Goal: Navigation & Orientation: Find specific page/section

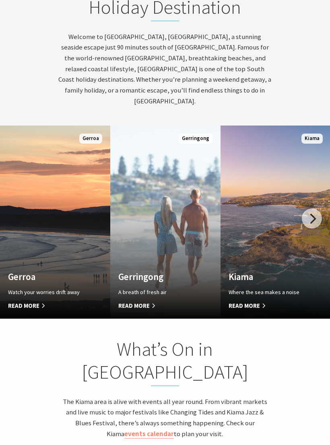
scroll to position [450, 0]
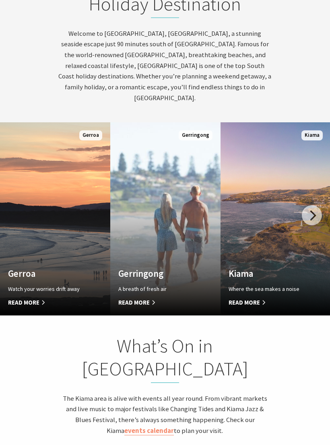
click at [244, 297] on span "Read More" at bounding box center [267, 302] width 78 height 10
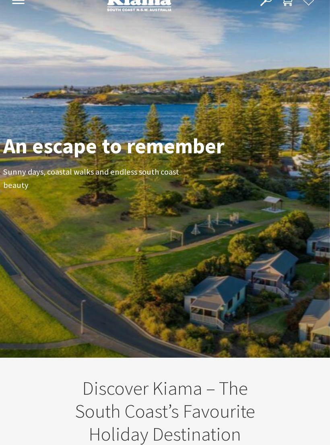
scroll to position [0, 0]
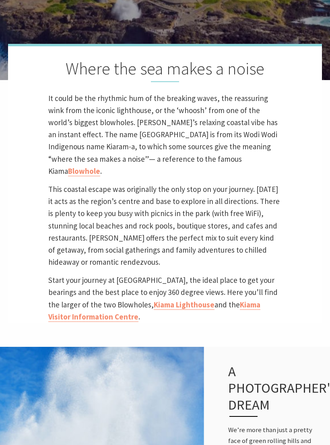
scroll to position [254, 0]
click at [100, 169] on link "Blowhole" at bounding box center [84, 171] width 32 height 10
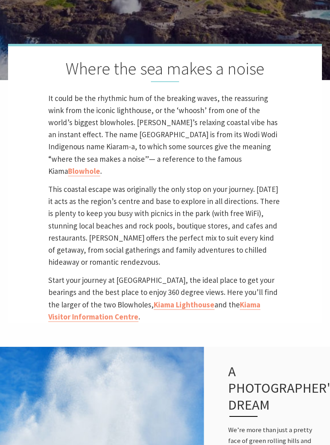
scroll to position [253, 0]
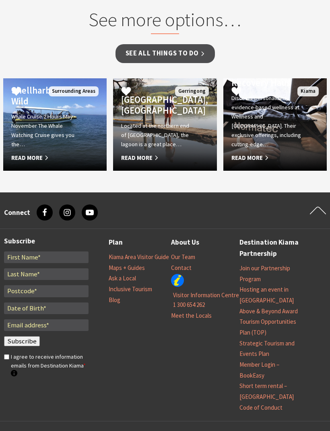
scroll to position [796, 0]
